Goal: Information Seeking & Learning: Check status

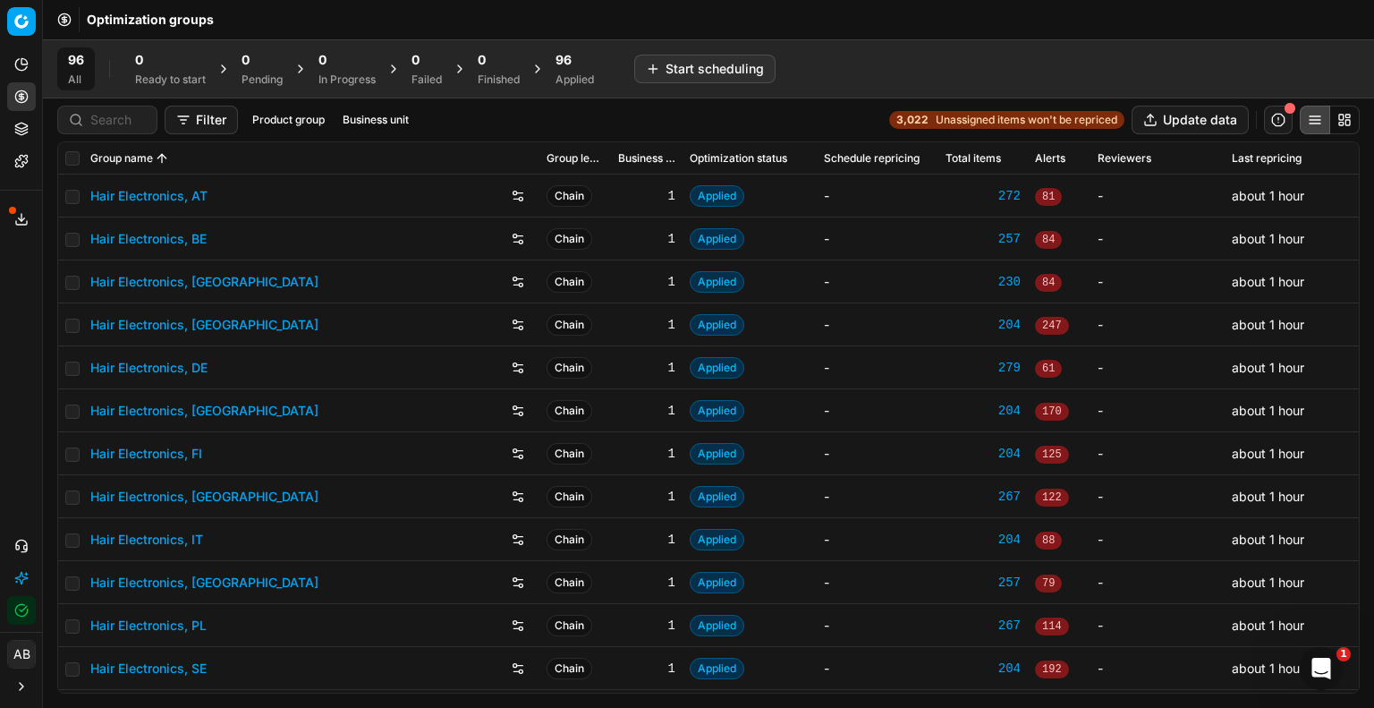
click at [581, 64] on div "96" at bounding box center [575, 60] width 38 height 18
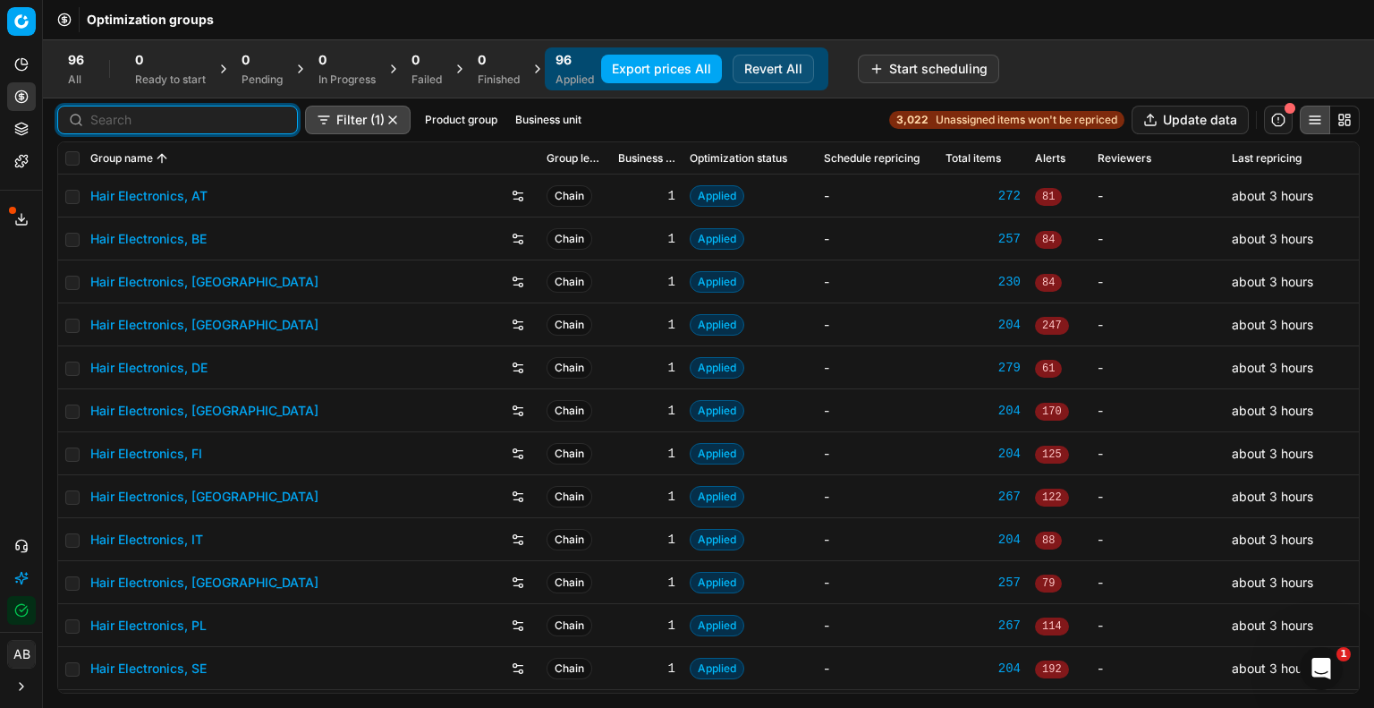
click at [96, 114] on input at bounding box center [188, 120] width 196 height 18
type input "el"
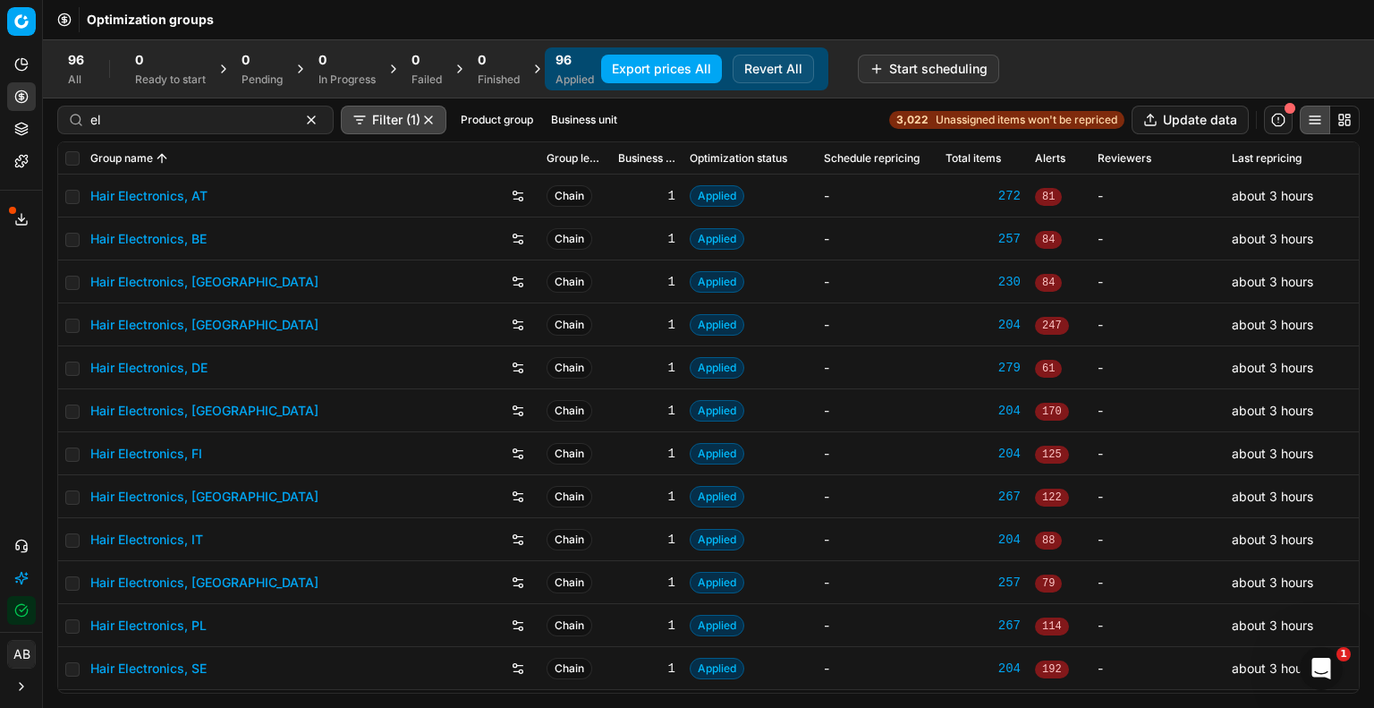
click at [172, 369] on link "Hair Electronics, DE" at bounding box center [148, 368] width 117 height 18
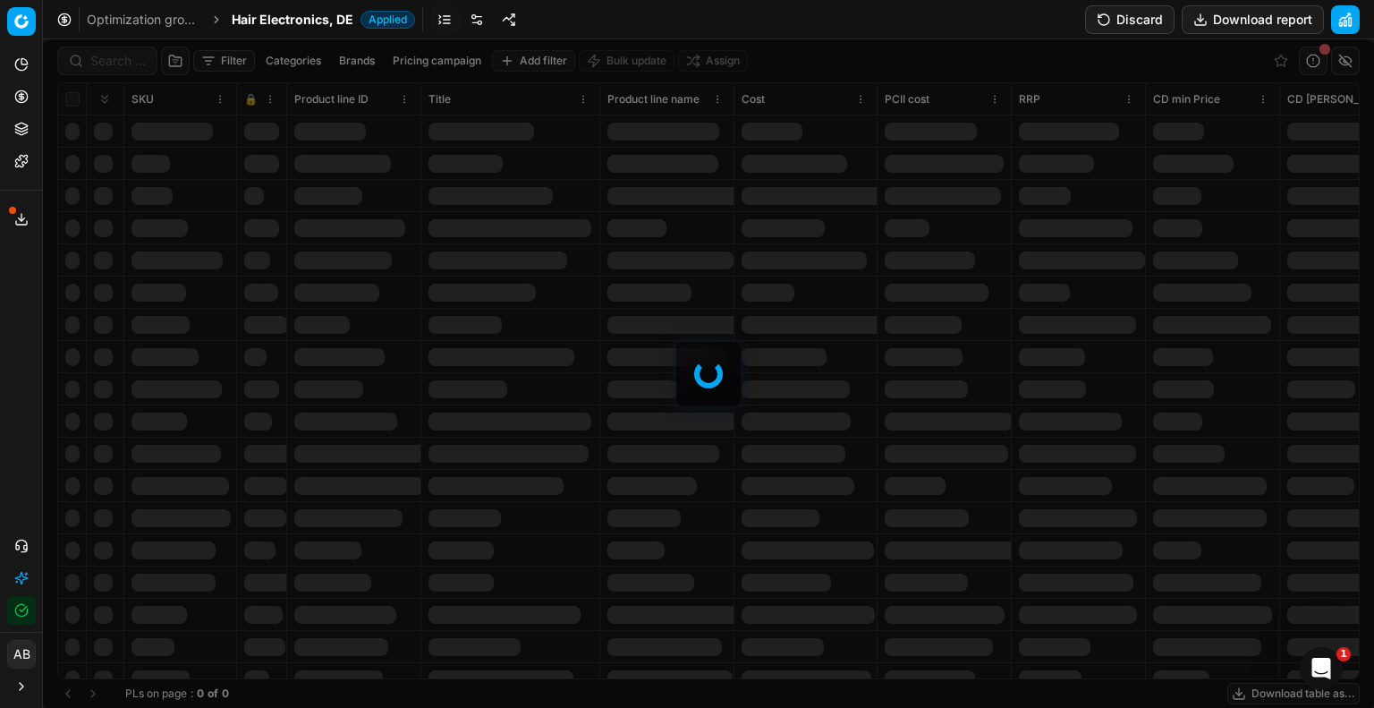
click at [121, 58] on div at bounding box center [708, 373] width 1331 height 668
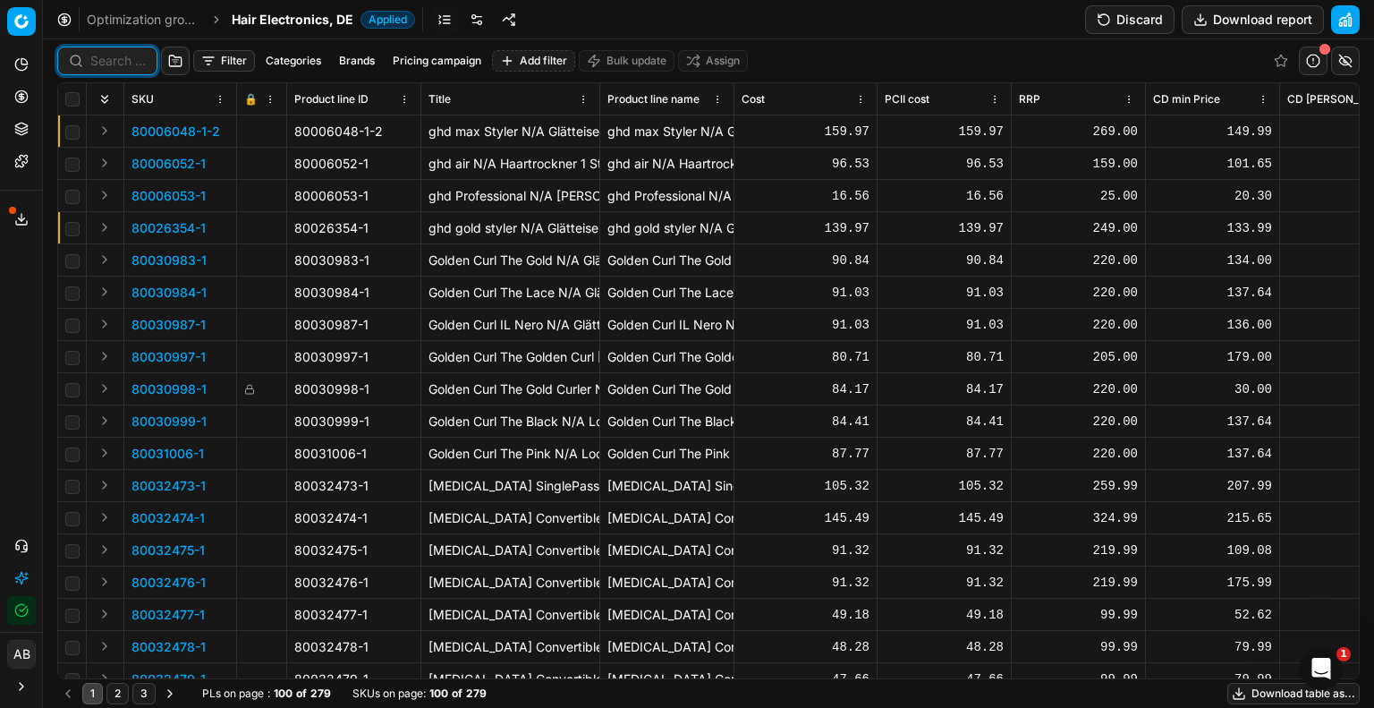
click at [121, 66] on input at bounding box center [117, 61] width 55 height 18
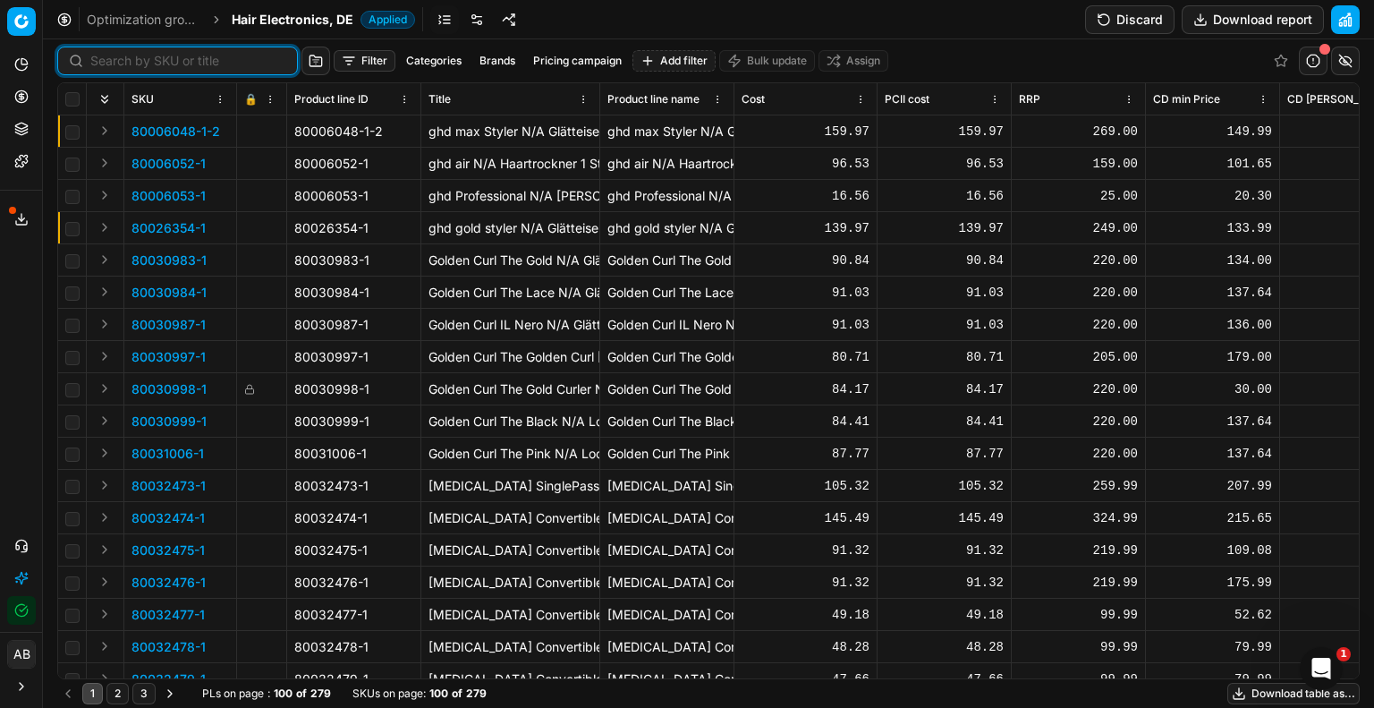
paste input "90007415-0011320"
type input "90007415-0011320"
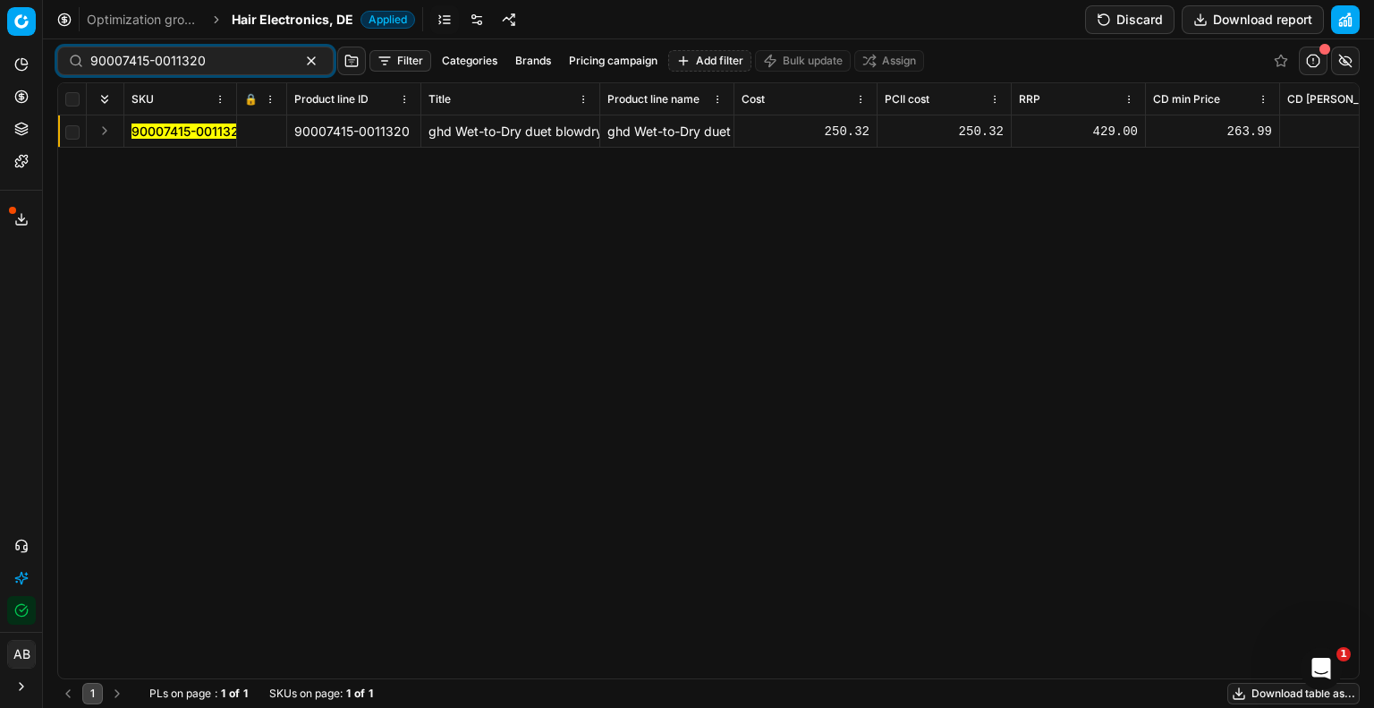
click at [216, 128] on mark "90007415-0011320" at bounding box center [189, 130] width 115 height 15
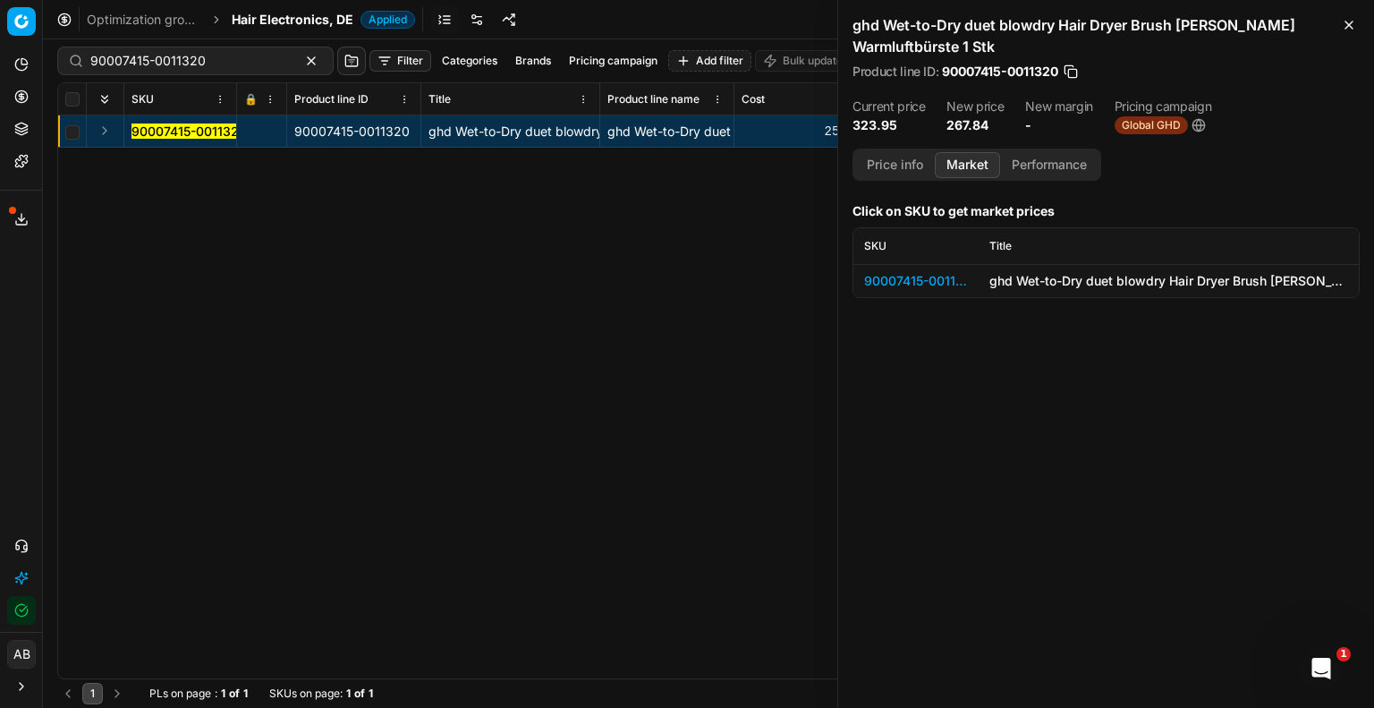
click at [973, 156] on button "Market" at bounding box center [967, 165] width 65 height 26
click at [921, 277] on div "90007415-0011320" at bounding box center [916, 281] width 104 height 18
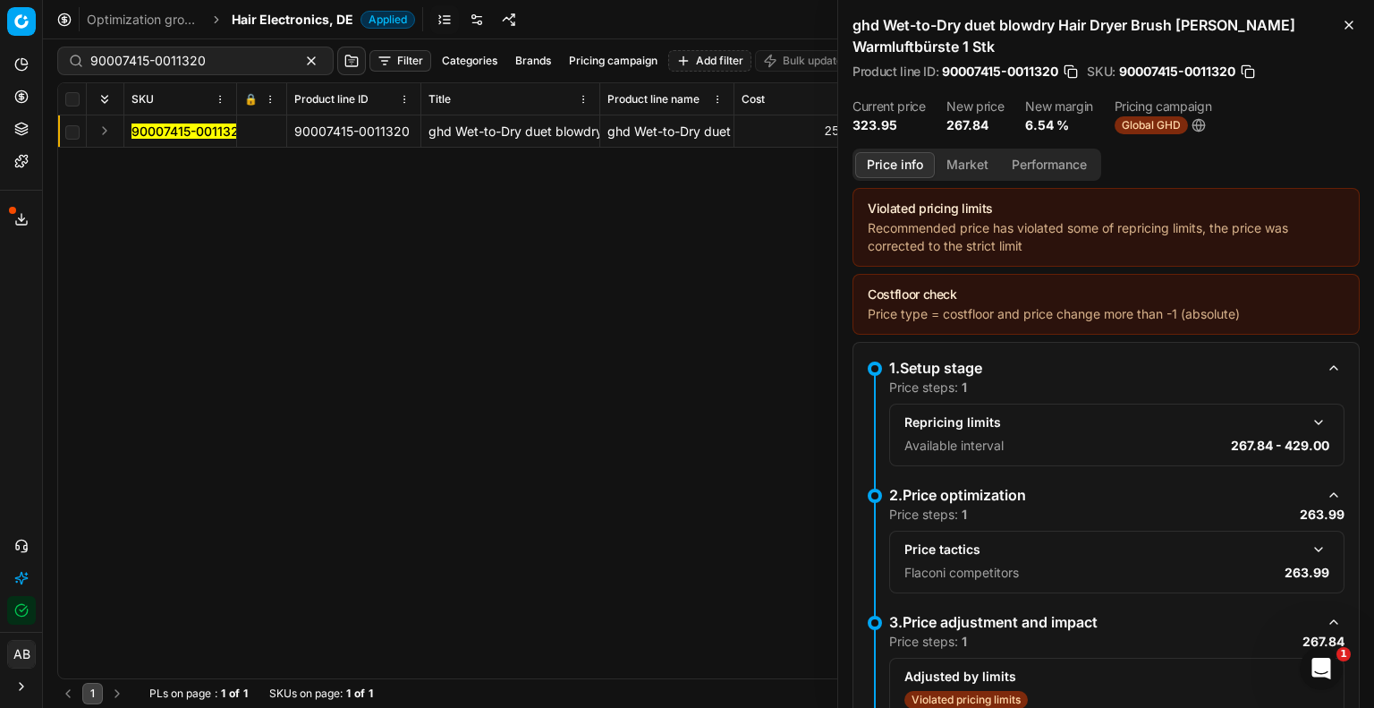
click at [916, 156] on button "Price info" at bounding box center [895, 165] width 80 height 26
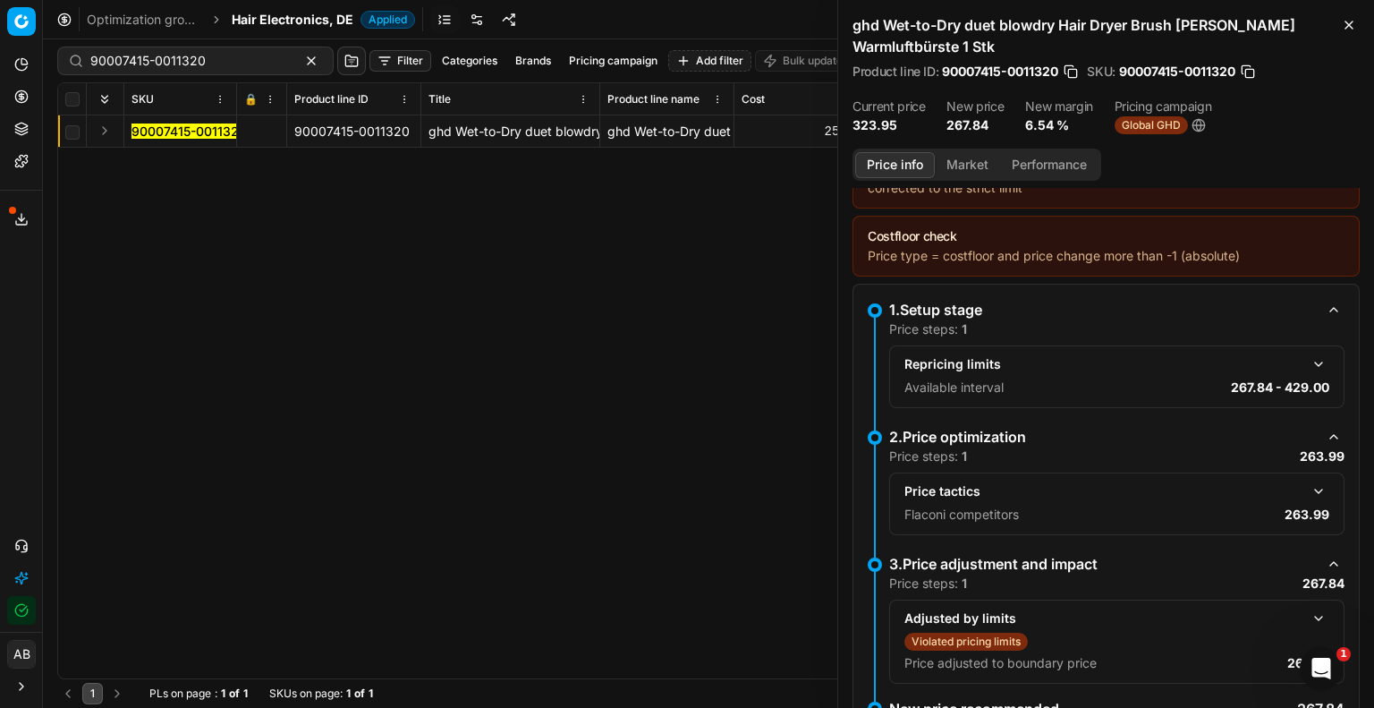
scroll to position [89, 0]
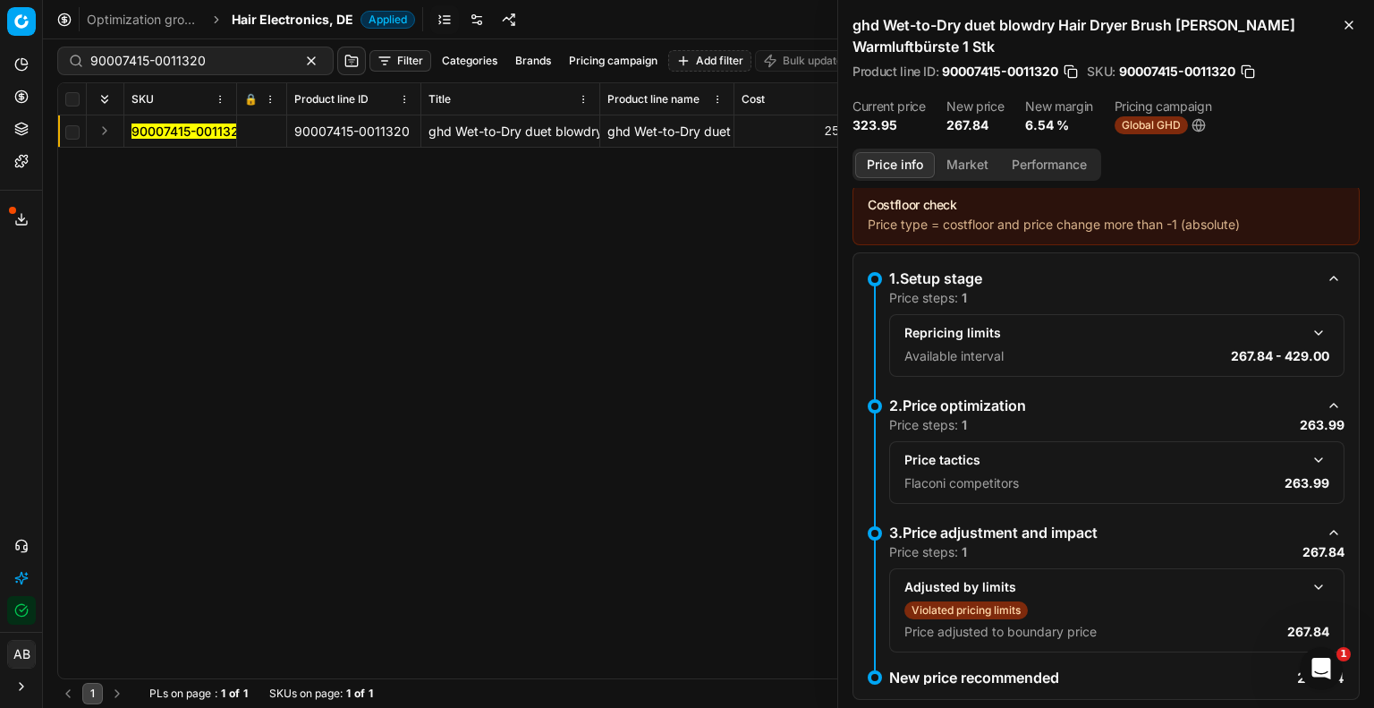
click at [1308, 463] on button "button" at bounding box center [1318, 459] width 21 height 21
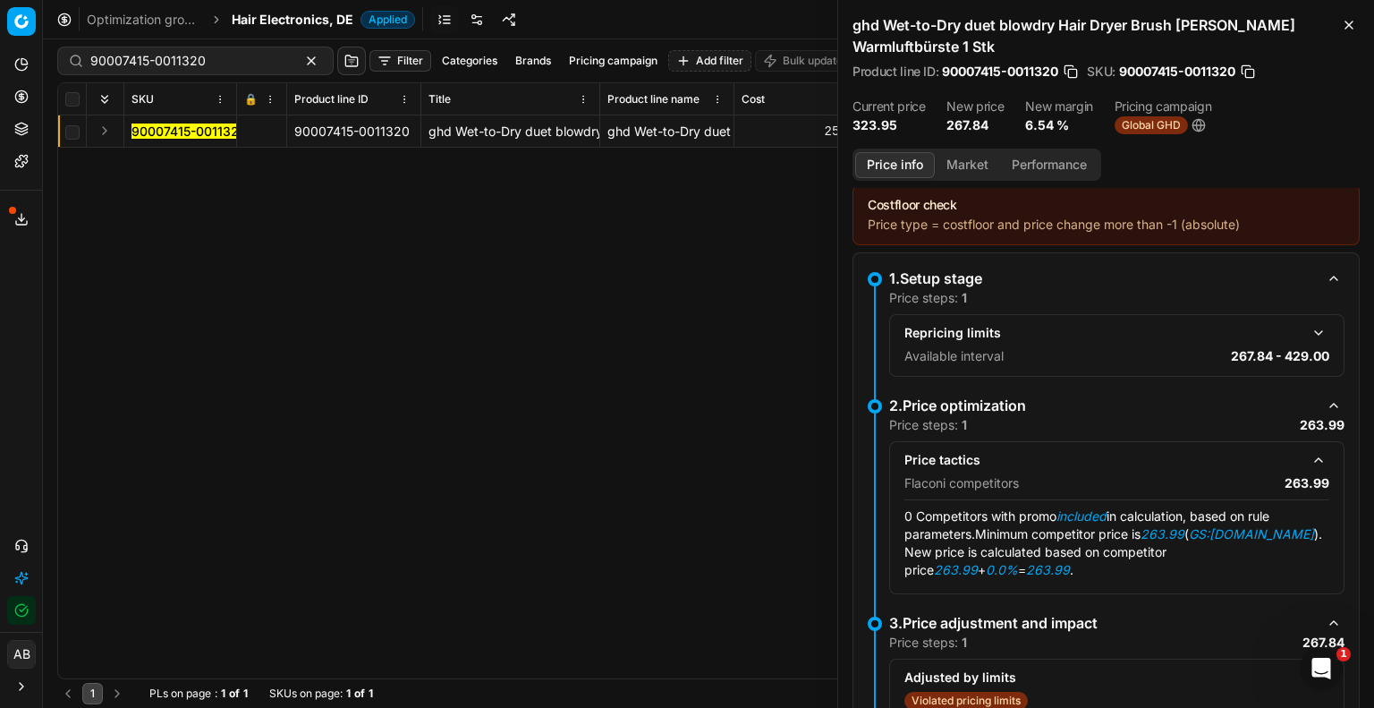
click at [988, 160] on button "Market" at bounding box center [967, 165] width 65 height 26
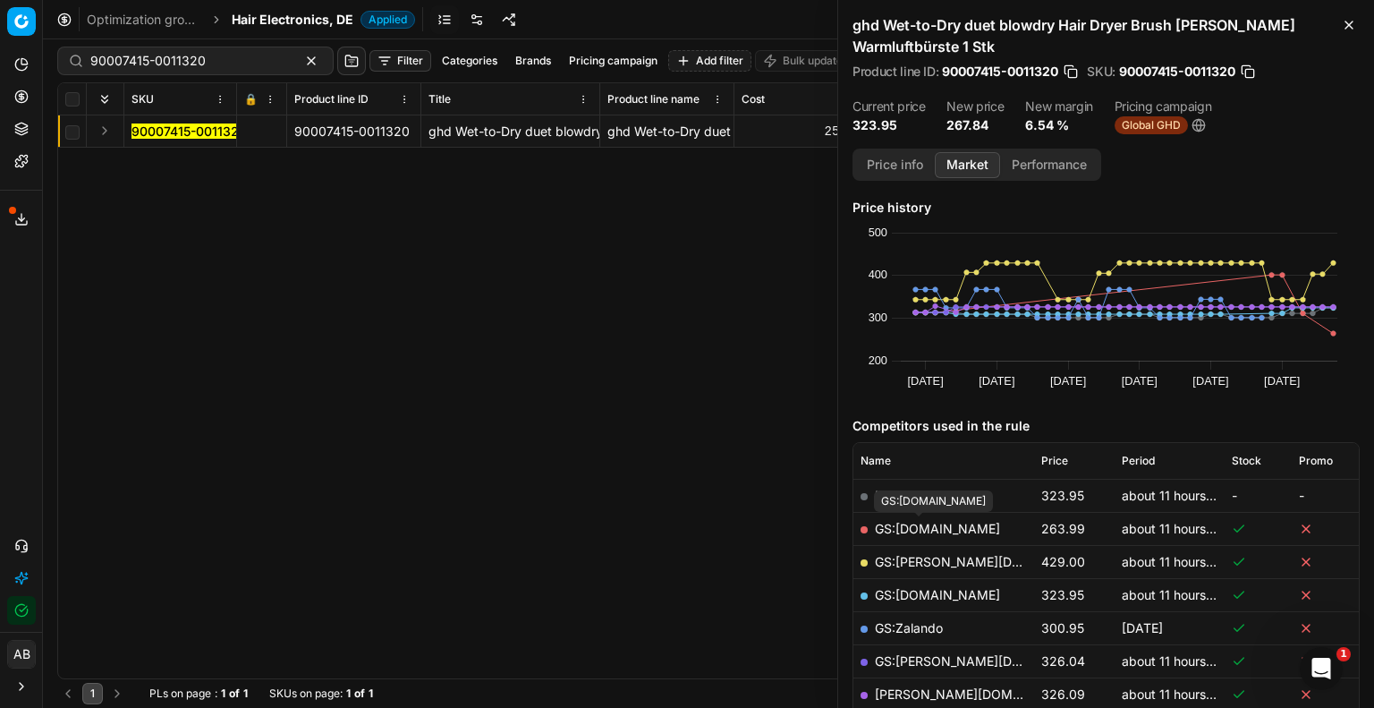
click at [942, 530] on link "GS:[DOMAIN_NAME]" at bounding box center [937, 528] width 125 height 15
click at [290, 31] on div "Optimization groups Hair Electronics, DE Applied Discard Download report" at bounding box center [708, 19] width 1331 height 39
click at [307, 21] on span "Hair Electronics, DE" at bounding box center [293, 20] width 122 height 18
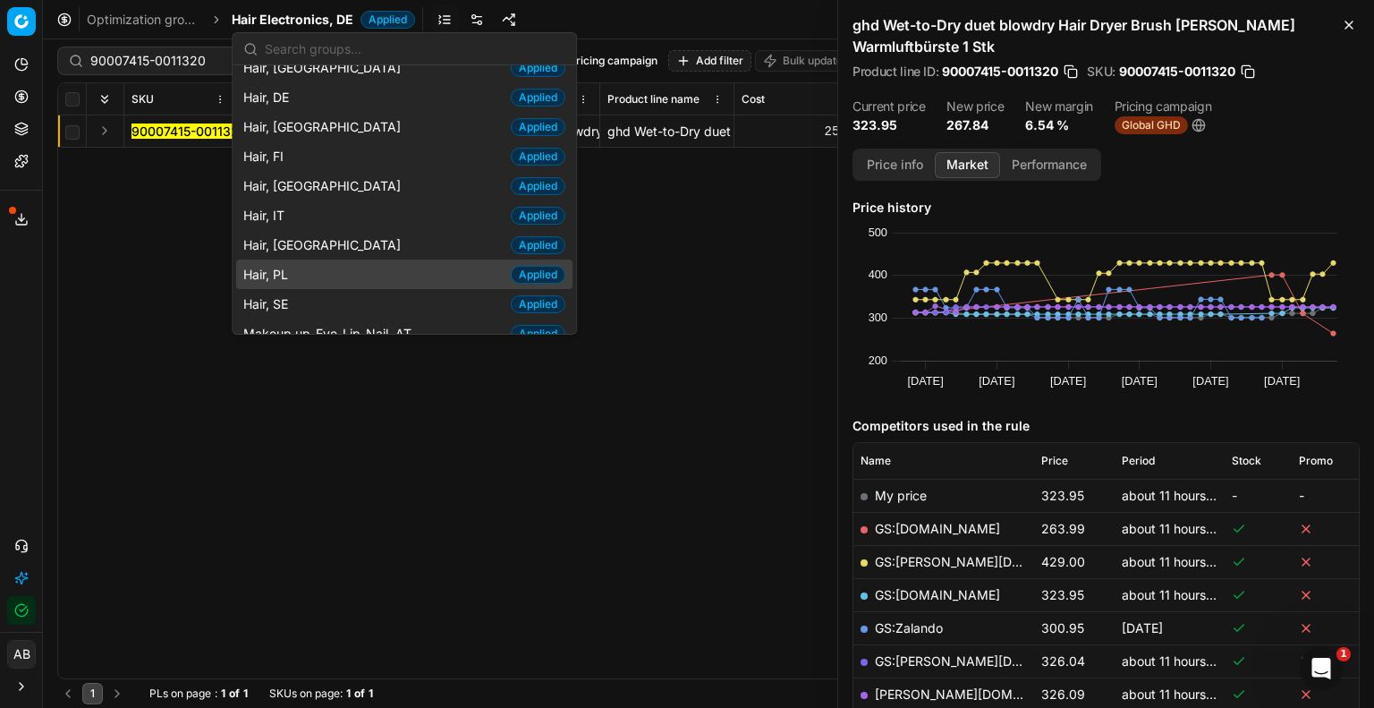
scroll to position [447, 0]
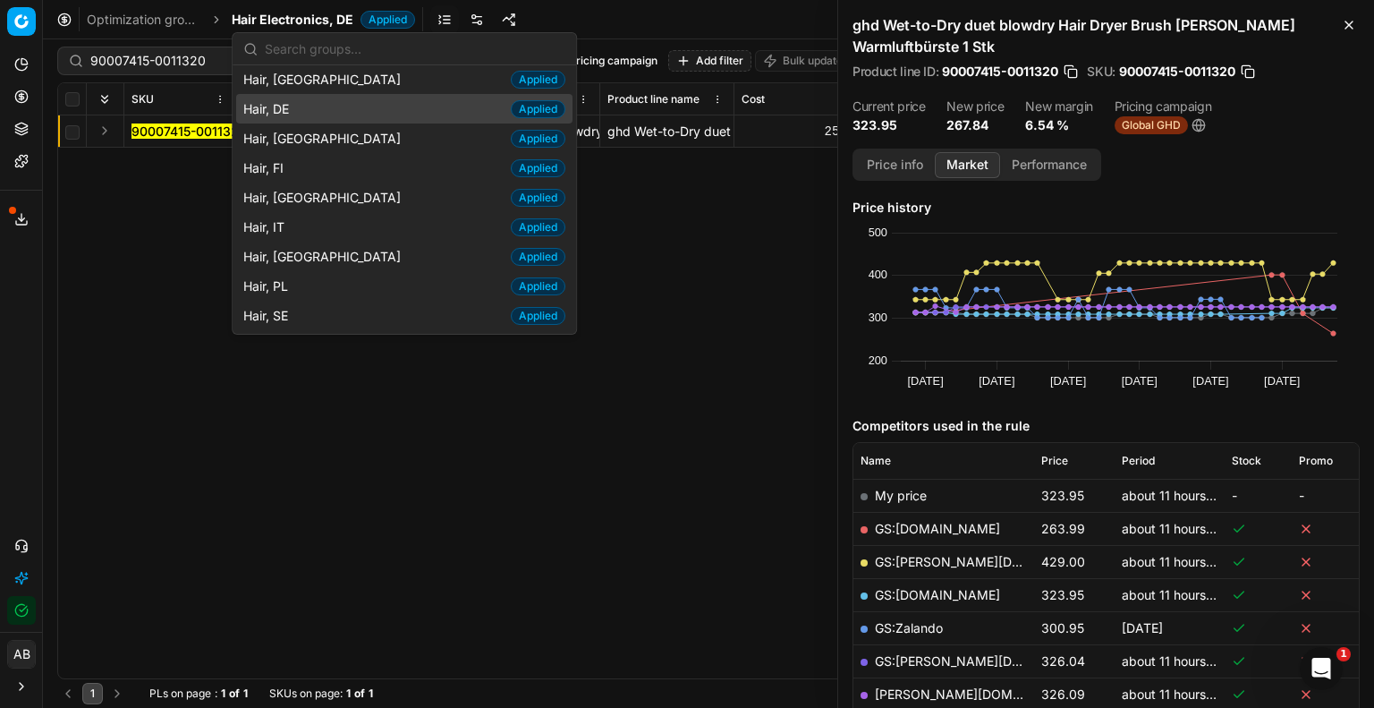
click at [310, 117] on div "Hair, DE Applied" at bounding box center [404, 109] width 336 height 30
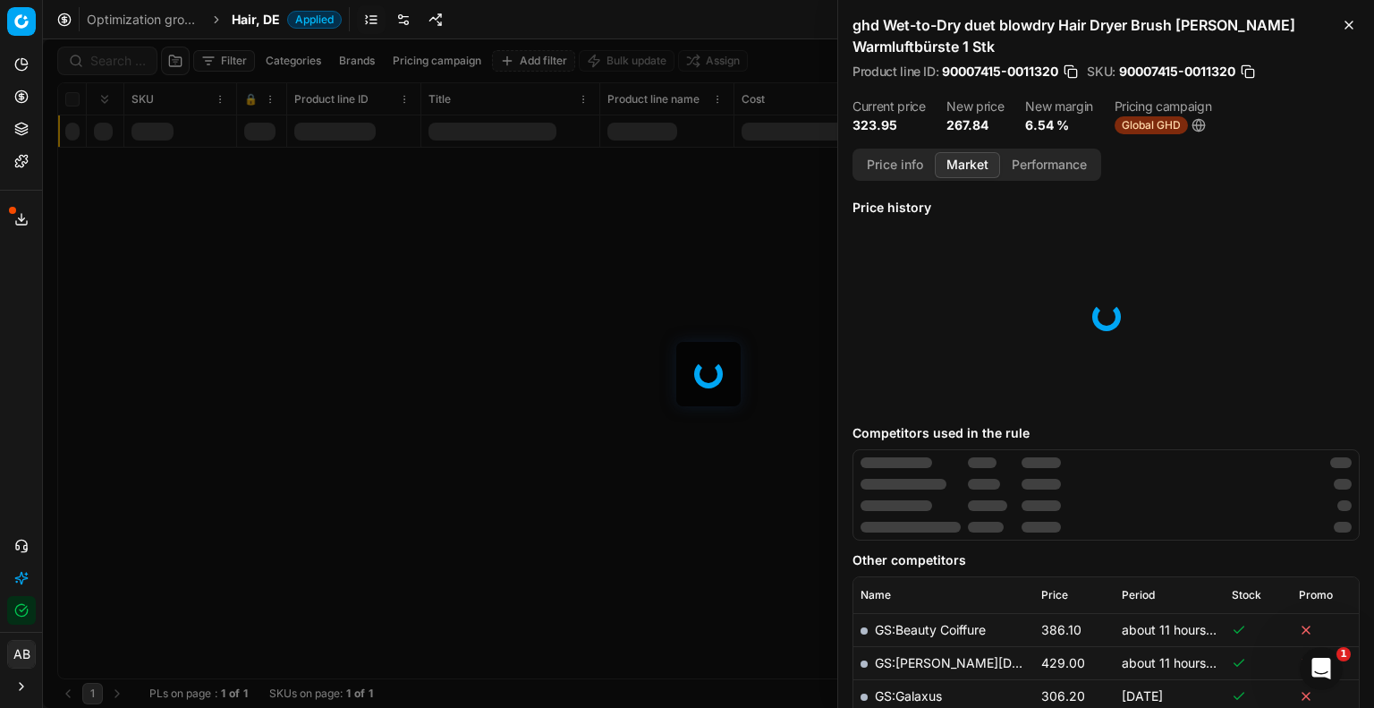
click at [101, 64] on div at bounding box center [708, 373] width 1331 height 668
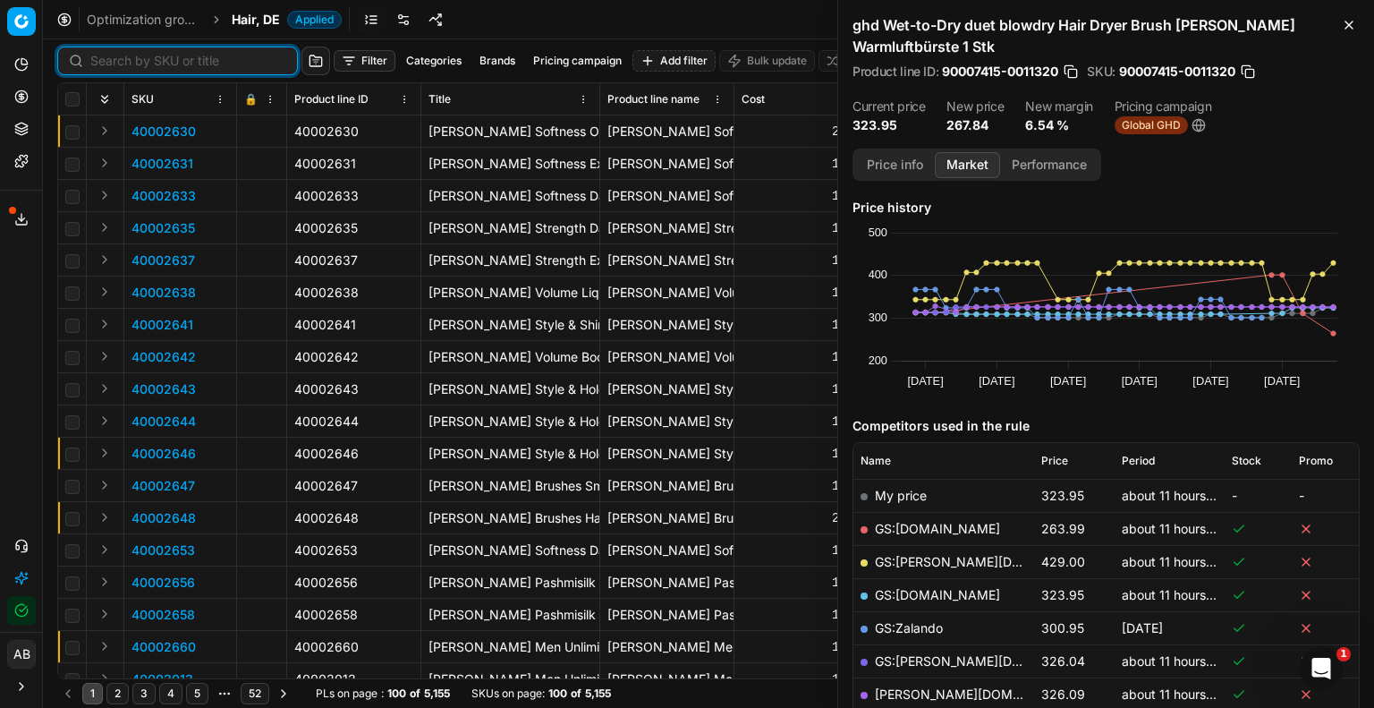
click at [109, 62] on input at bounding box center [188, 61] width 196 height 18
paste input "90012628-0019890"
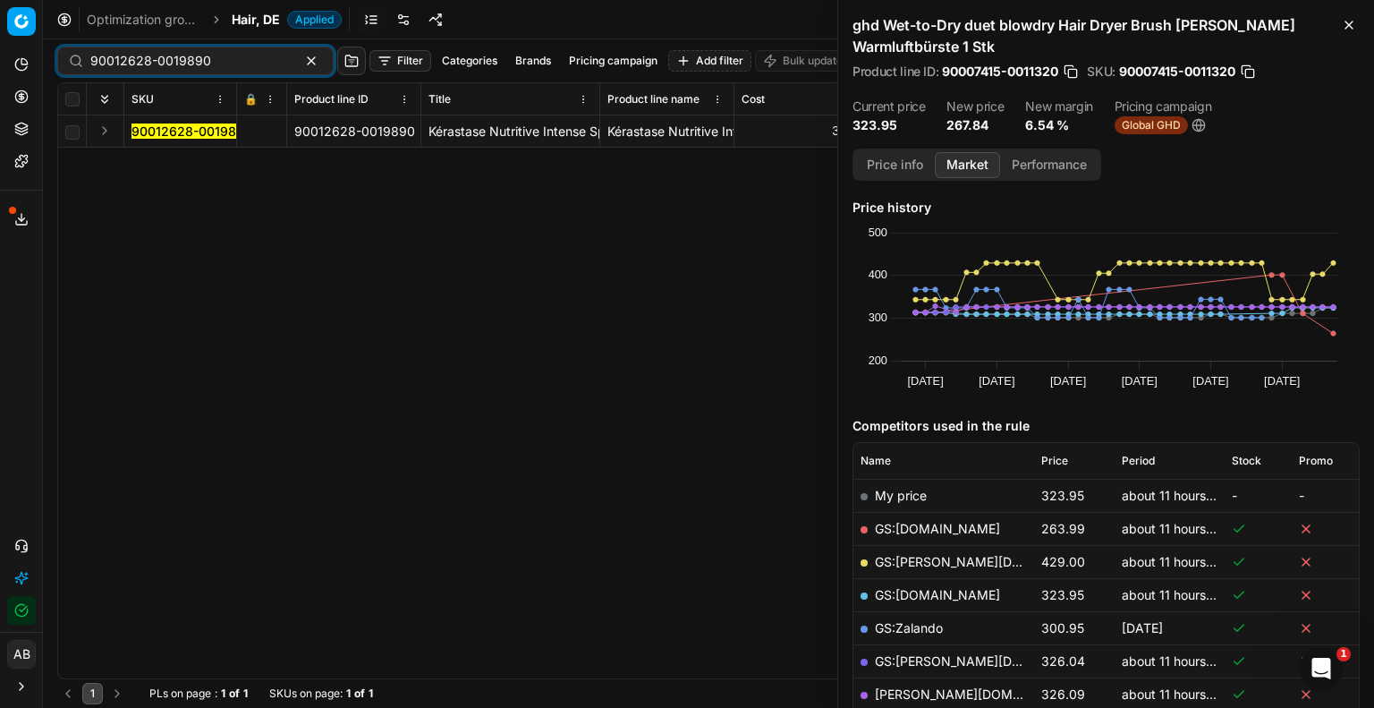
click at [208, 135] on mark "90012628-0019890" at bounding box center [192, 130] width 121 height 15
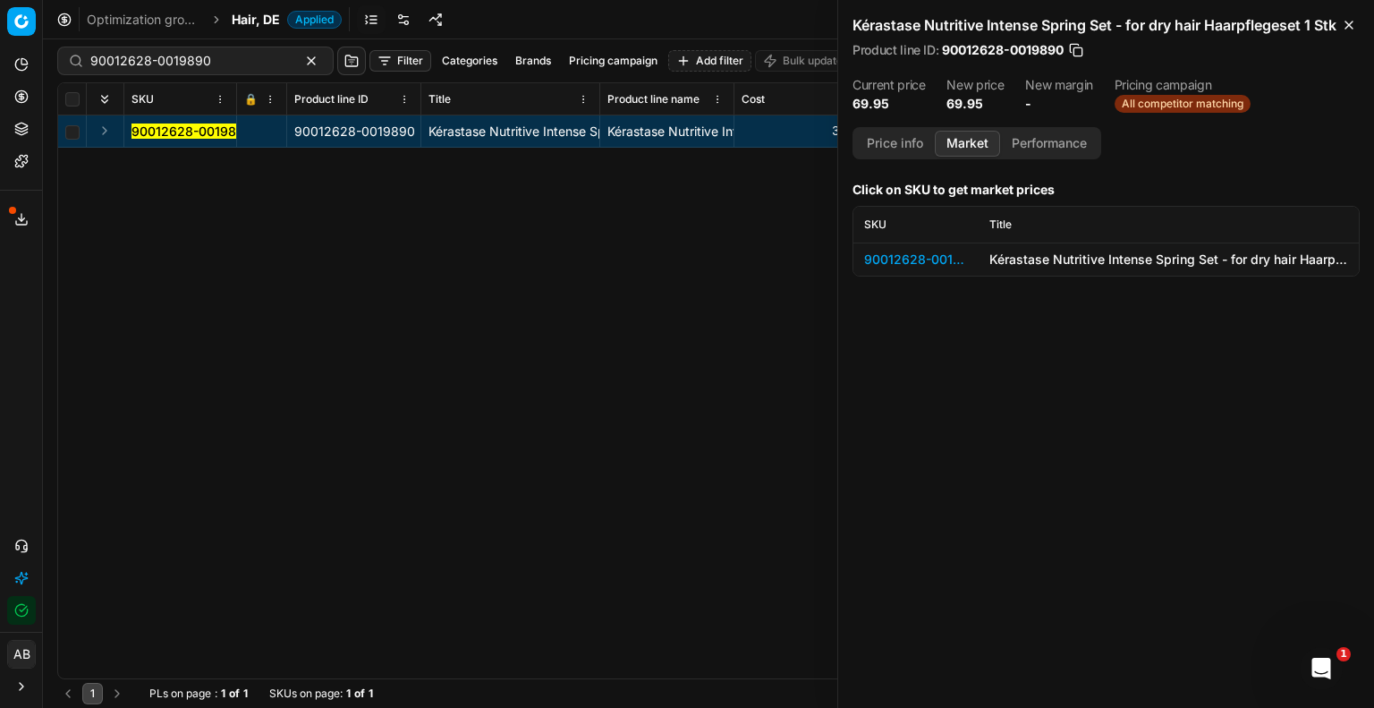
click at [904, 268] on div "90012628-0019890" at bounding box center [916, 259] width 104 height 18
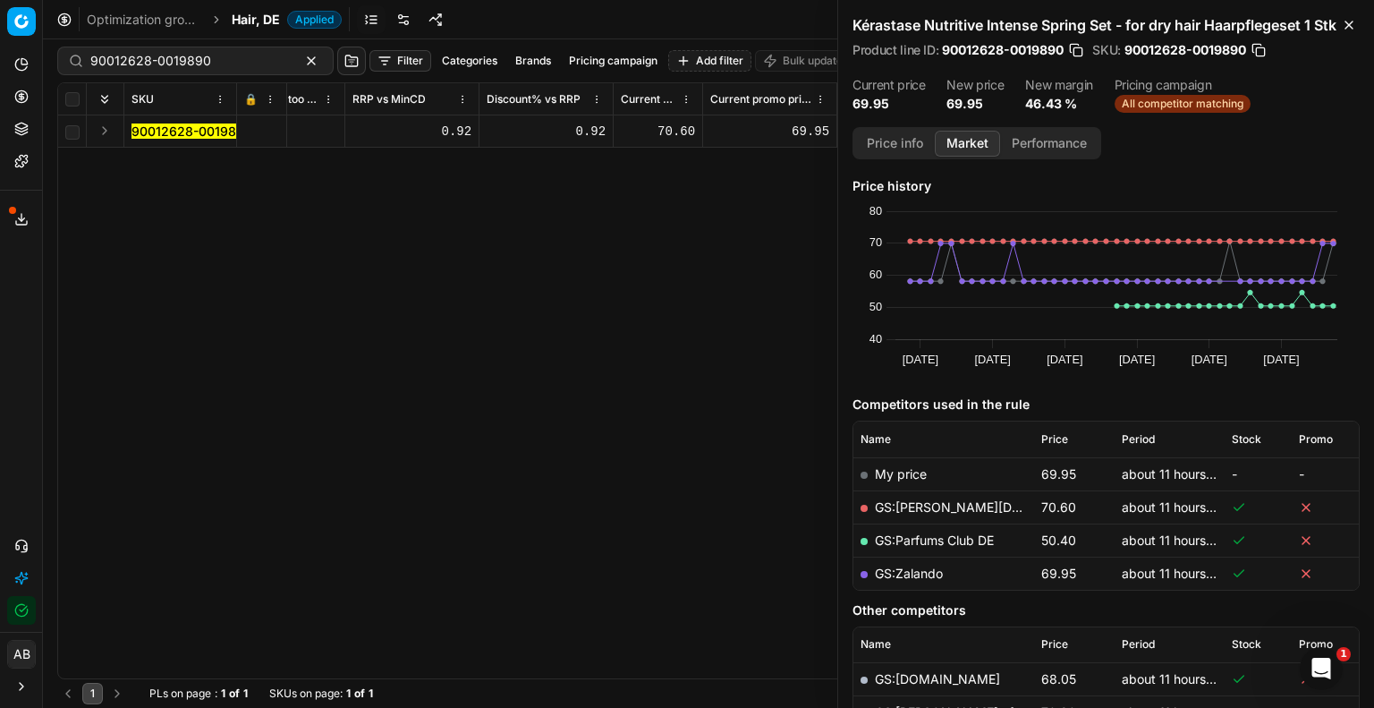
scroll to position [0, 1728]
click at [917, 581] on link "GS:Zalando" at bounding box center [909, 572] width 68 height 15
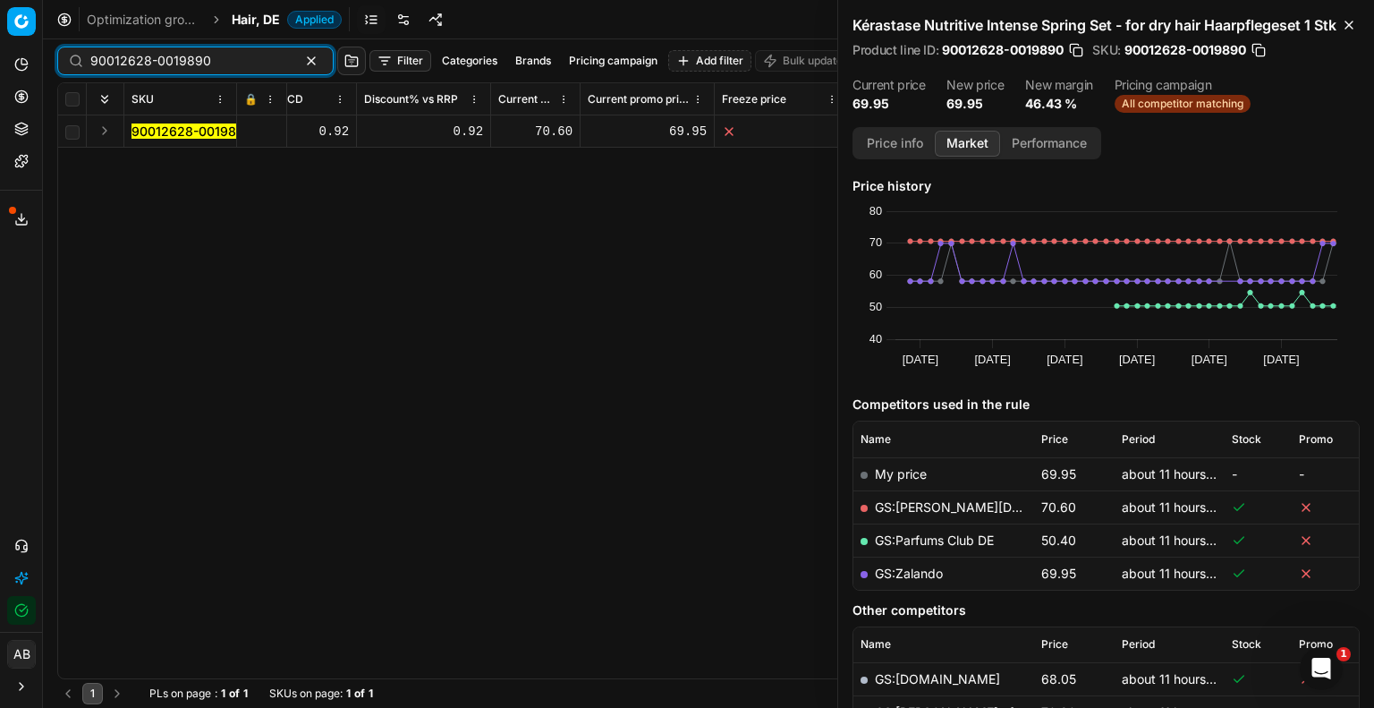
drag, startPoint x: 221, startPoint y: 60, endPoint x: 102, endPoint y: 63, distance: 119.0
click at [102, 63] on input "90012628-0019890" at bounding box center [188, 61] width 196 height 18
type input "9"
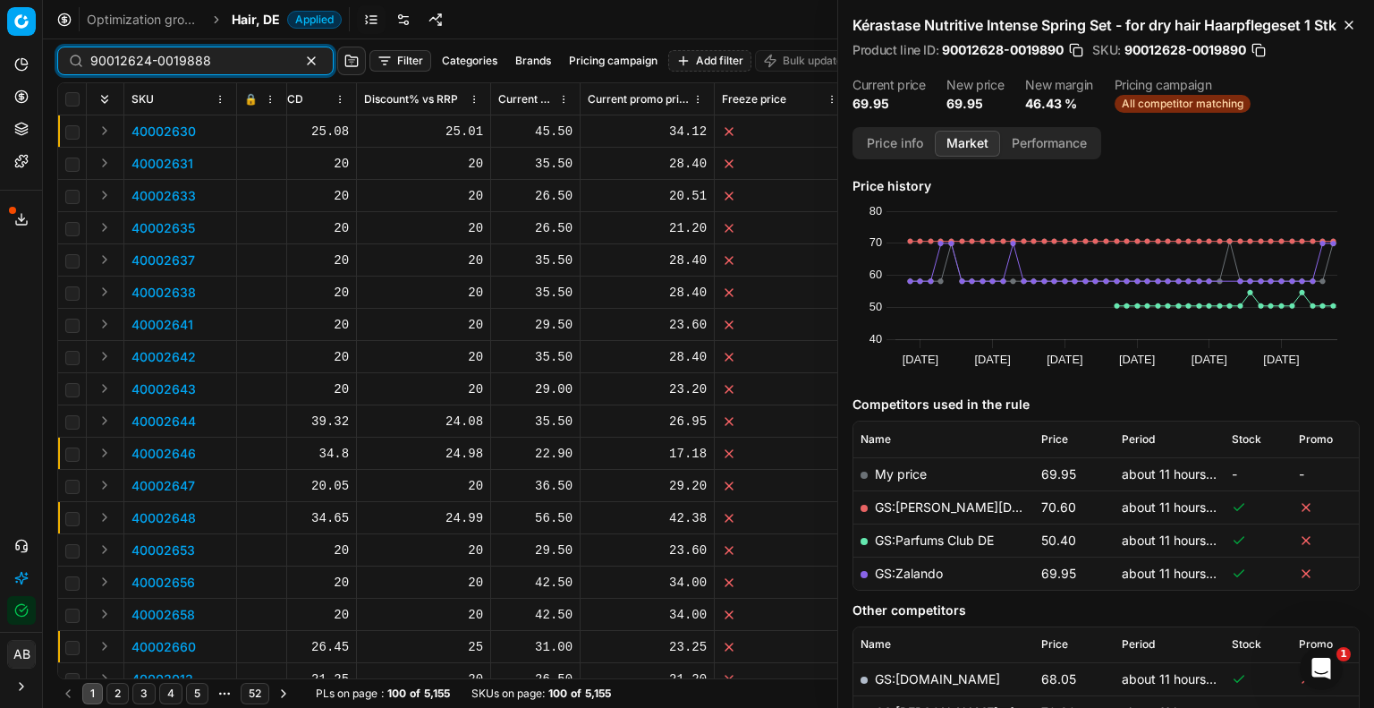
type input "90012624-0019888"
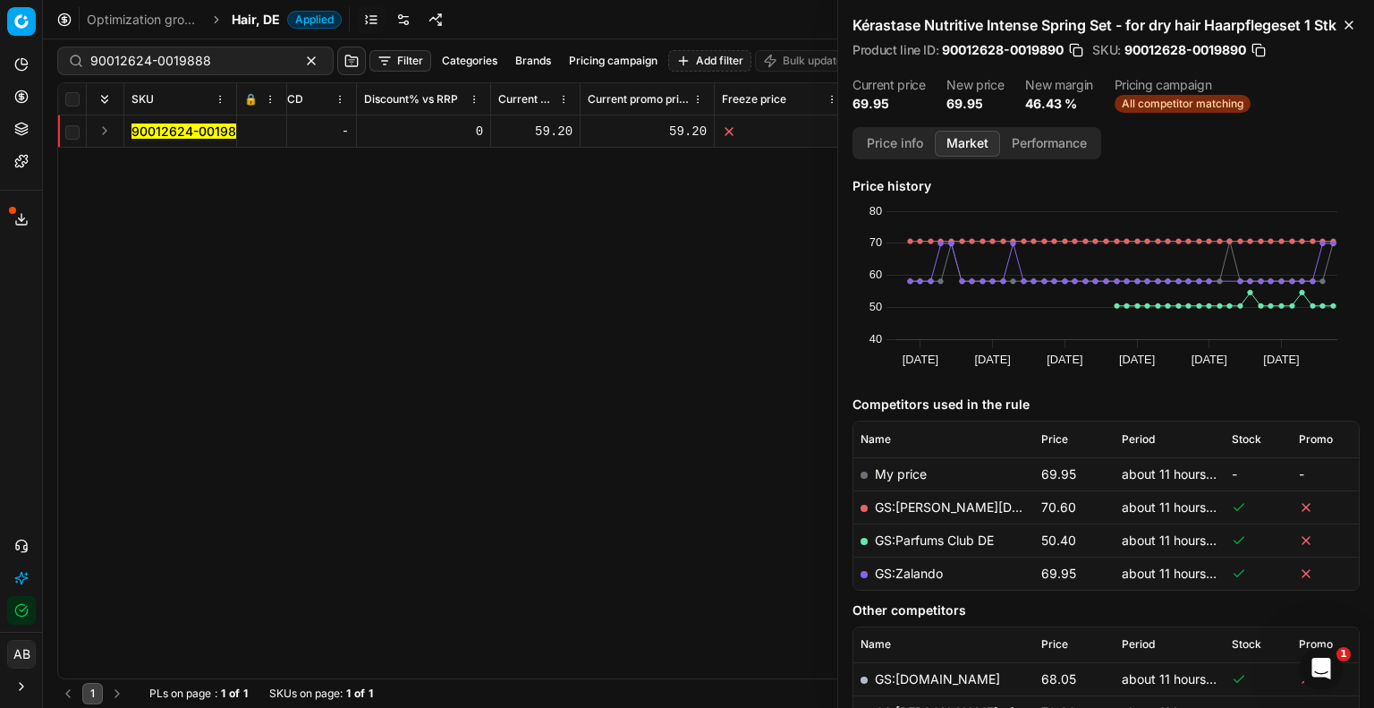
click at [209, 136] on mark "90012624-0019888" at bounding box center [192, 130] width 121 height 15
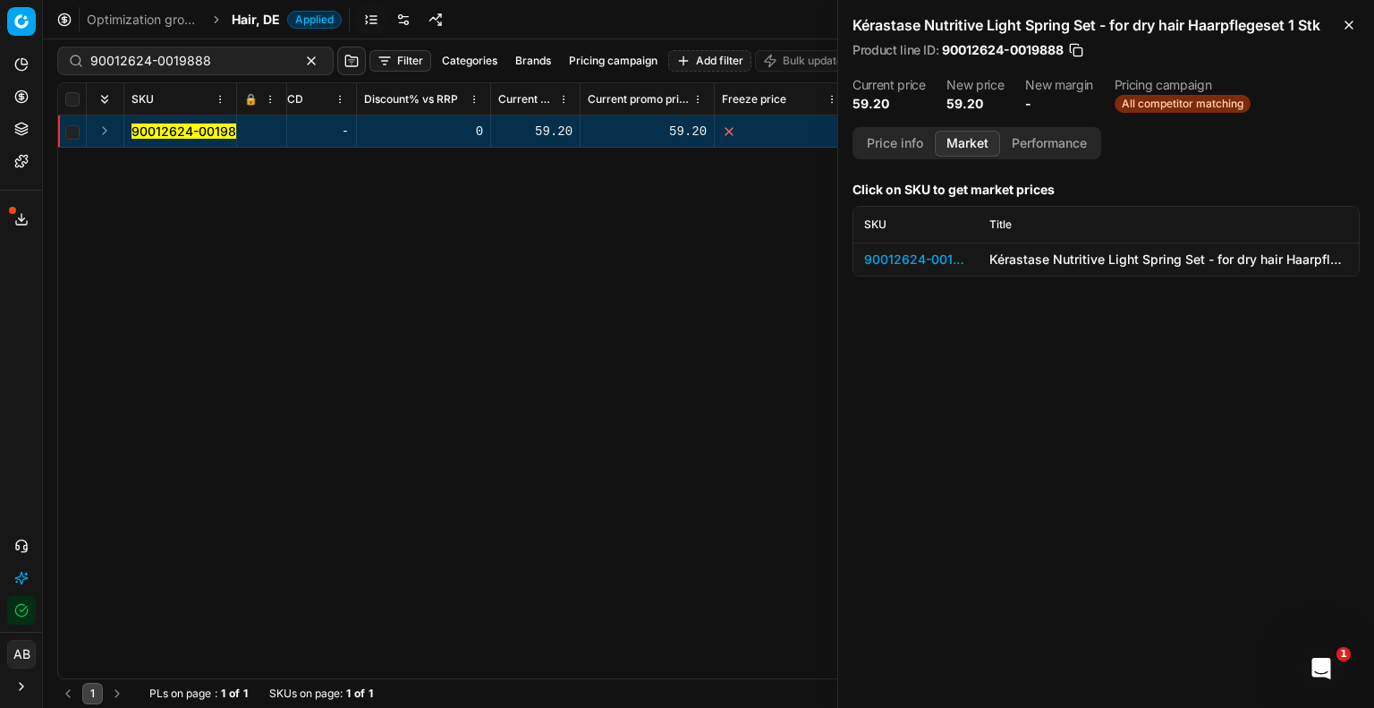
click at [909, 260] on div "90012624-0019888" at bounding box center [916, 259] width 104 height 18
